Goal: Information Seeking & Learning: Check status

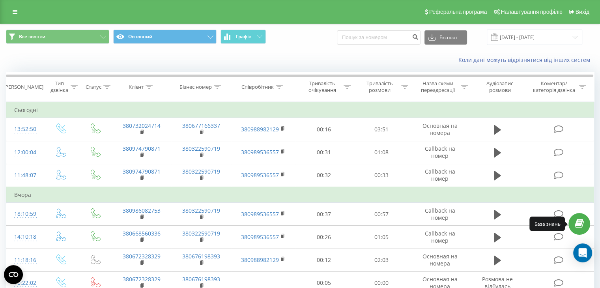
click at [579, 223] on icon at bounding box center [579, 223] width 9 height 7
click at [584, 253] on icon "Open Intercom Messenger" at bounding box center [582, 253] width 9 height 10
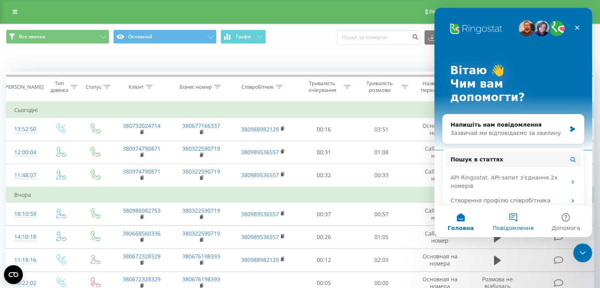
click at [511, 230] on span "Повідомлення" at bounding box center [513, 228] width 41 height 6
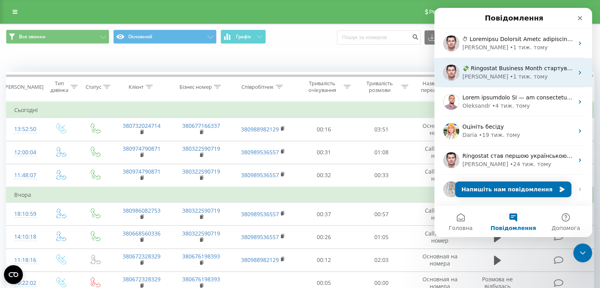
click at [510, 77] on div "• 1 тиж. тому" at bounding box center [529, 77] width 38 height 8
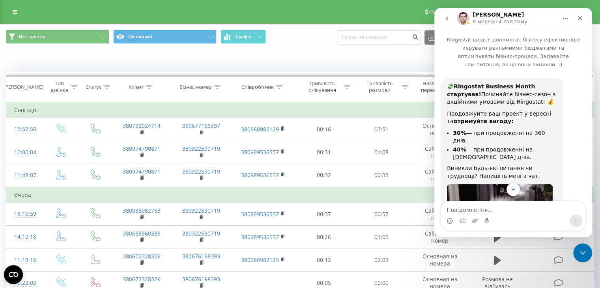
scroll to position [39, 0]
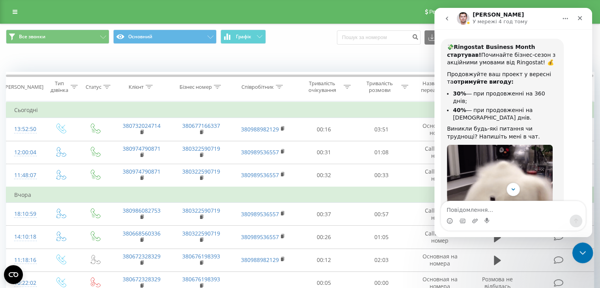
click at [574, 252] on div "Закрити програму для спілкування Intercom" at bounding box center [581, 251] width 19 height 19
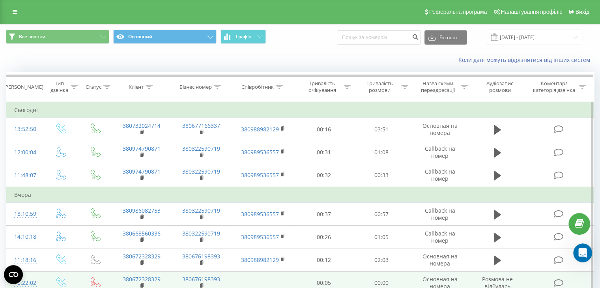
scroll to position [87, 0]
